Goal: Find contact information: Find contact information

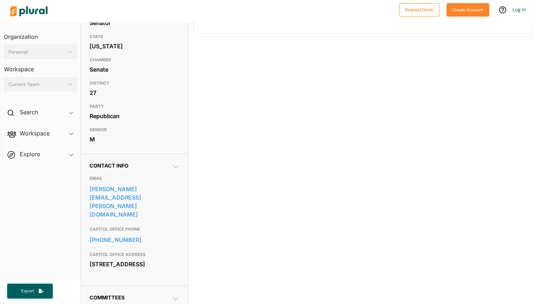
scroll to position [103, 0]
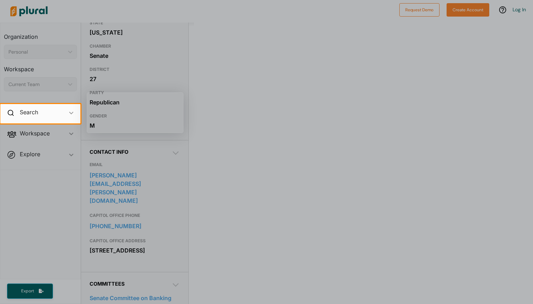
click at [198, 186] on div at bounding box center [266, 213] width 533 height 180
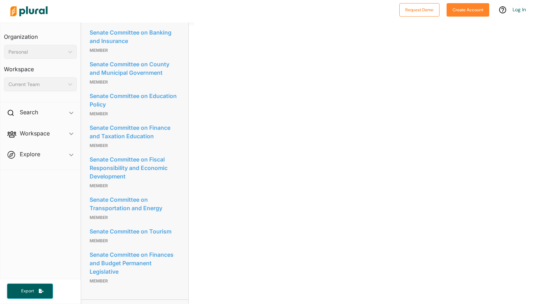
scroll to position [383, 0]
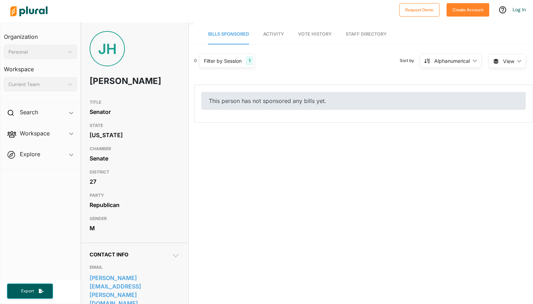
click at [14, 14] on img at bounding box center [28, 11] width 49 height 25
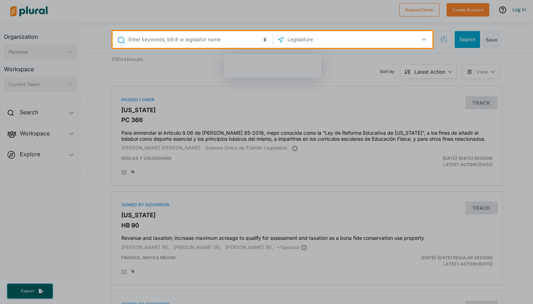
click at [14, 14] on div at bounding box center [266, 15] width 533 height 31
click at [106, 41] on div at bounding box center [56, 39] width 112 height 17
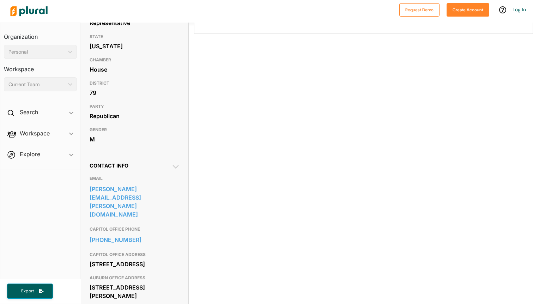
scroll to position [105, 0]
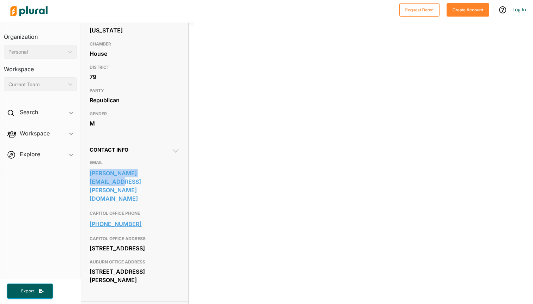
click at [162, 219] on link "[PHONE_NUMBER]" at bounding box center [135, 224] width 90 height 11
click at [152, 258] on h3 "AUBURN OFFICE ADDRESS" at bounding box center [135, 262] width 90 height 8
copy link "[PHONE_NUMBER]"
